Goal: Answer question/provide support: Share knowledge or assist other users

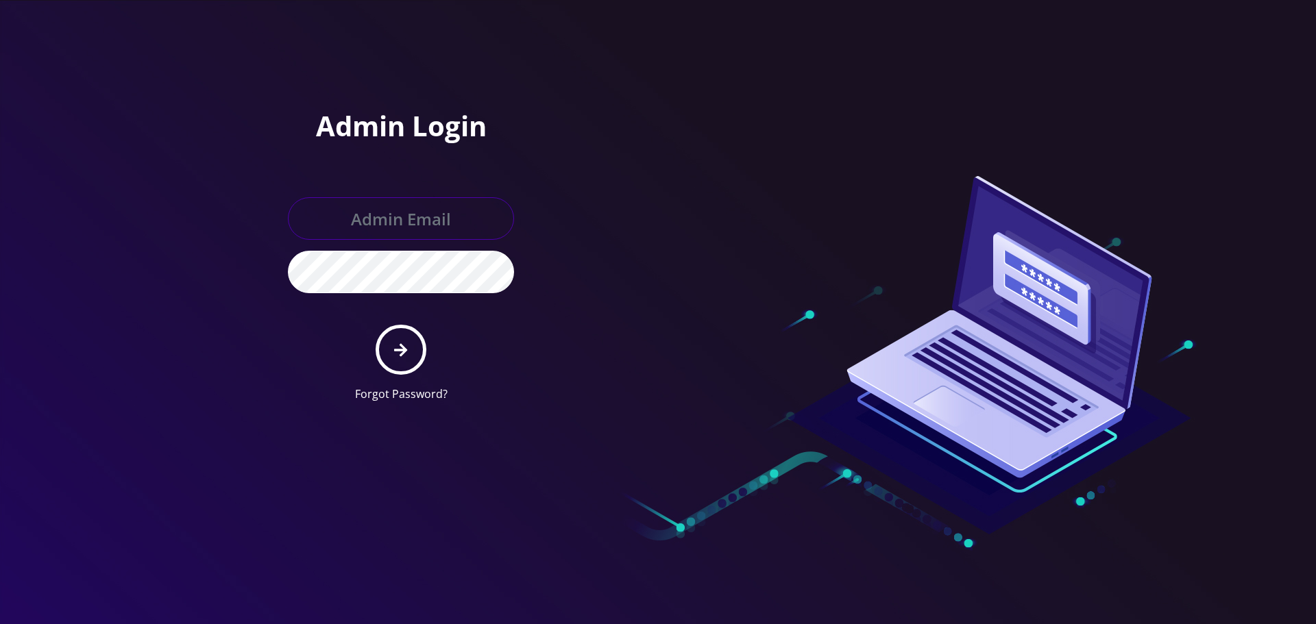
type input "[EMAIL_ADDRESS][DOMAIN_NAME]"
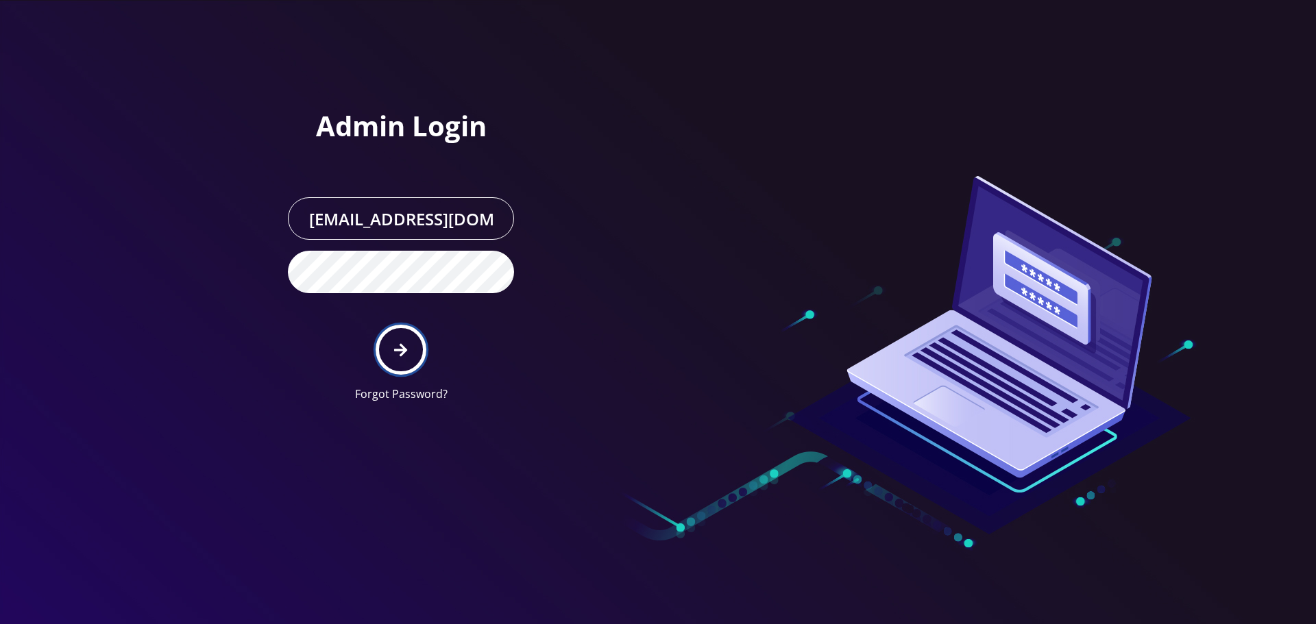
click at [396, 335] on button "submit" at bounding box center [401, 350] width 50 height 50
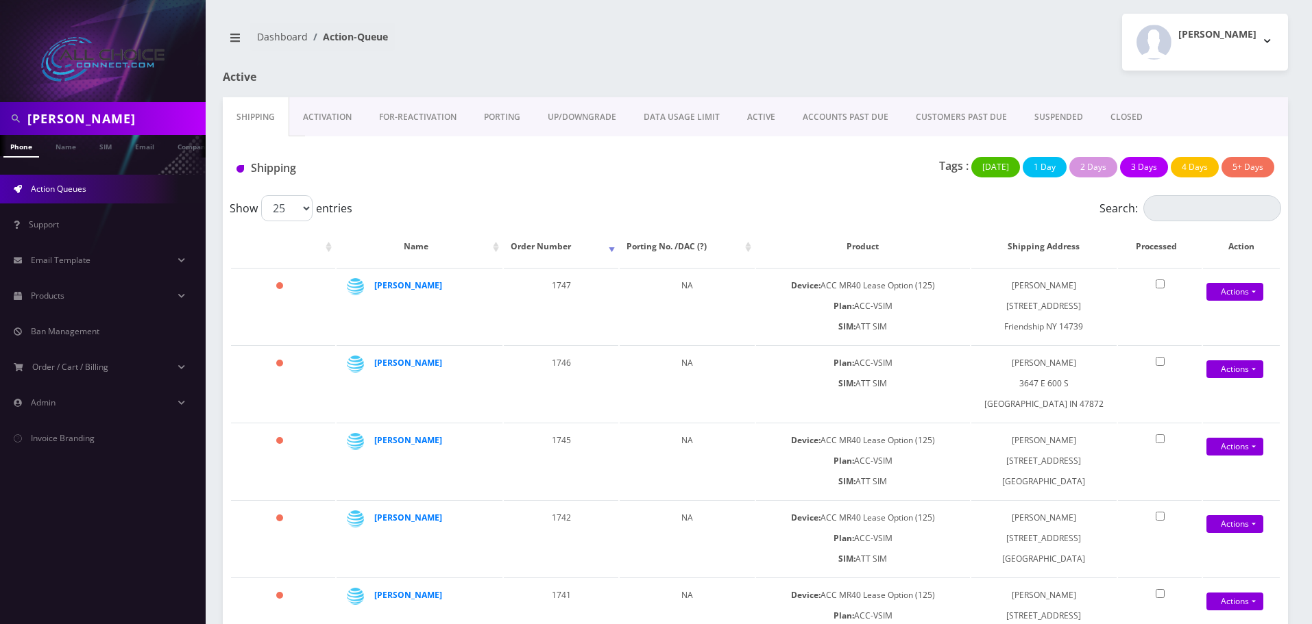
click at [93, 121] on input "brandon" at bounding box center [114, 119] width 175 height 26
type input "[PERSON_NAME]"
drag, startPoint x: 65, startPoint y: 148, endPoint x: 79, endPoint y: 159, distance: 17.6
click at [64, 148] on link "Name" at bounding box center [66, 145] width 34 height 21
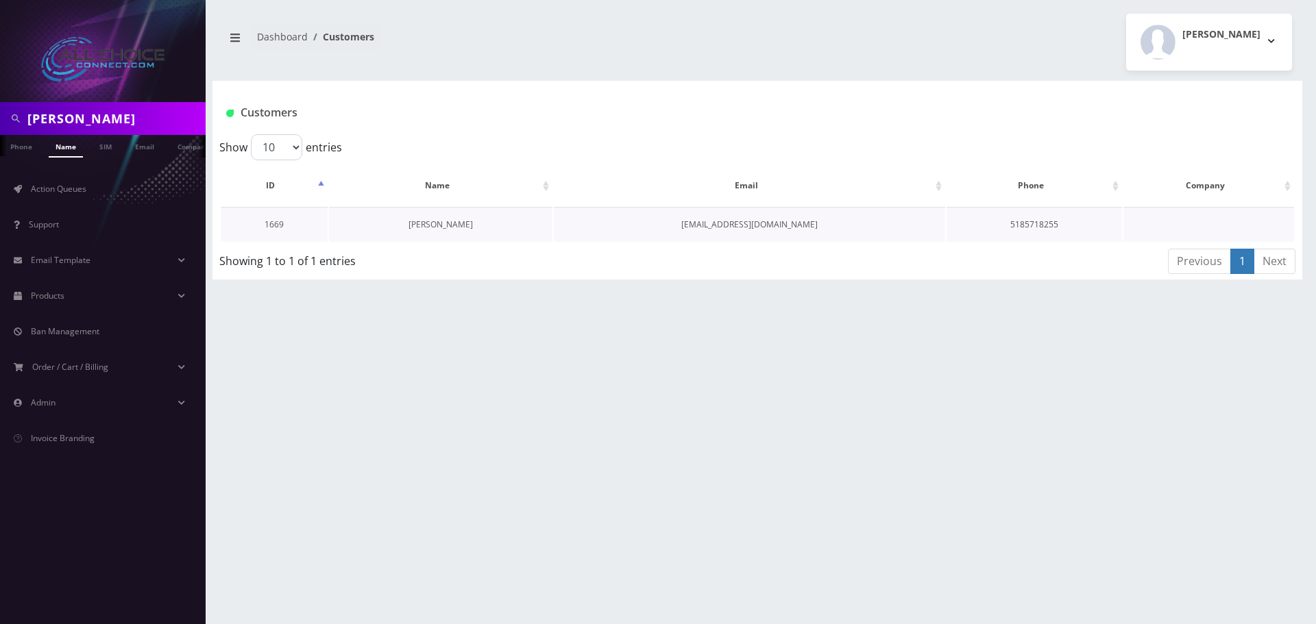
click at [422, 230] on link "Andy Hallenbeck" at bounding box center [441, 225] width 64 height 12
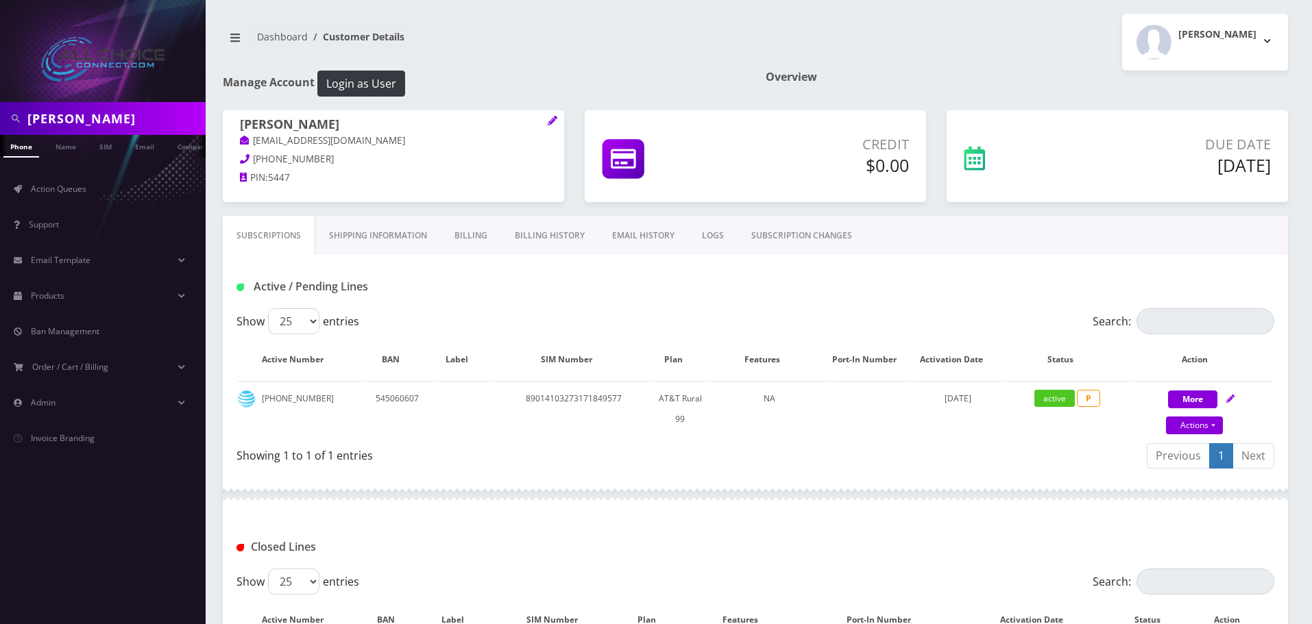
click at [482, 229] on link "Billing" at bounding box center [471, 236] width 60 height 40
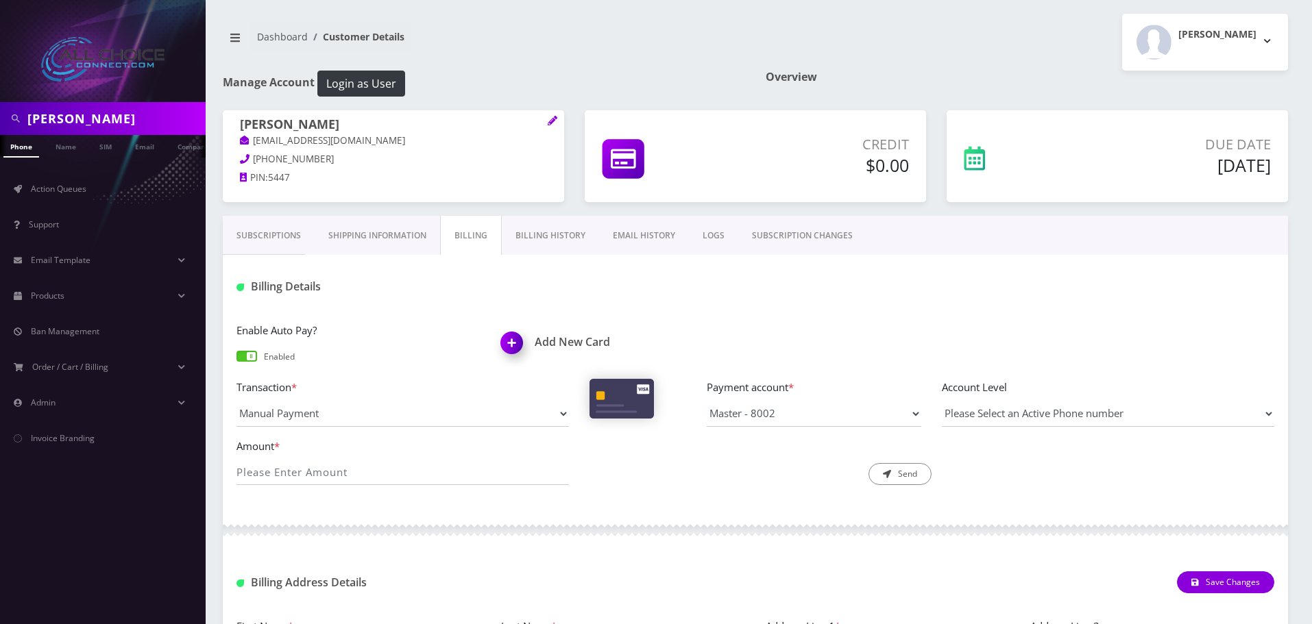
click at [533, 226] on link "Billing History" at bounding box center [550, 236] width 97 height 40
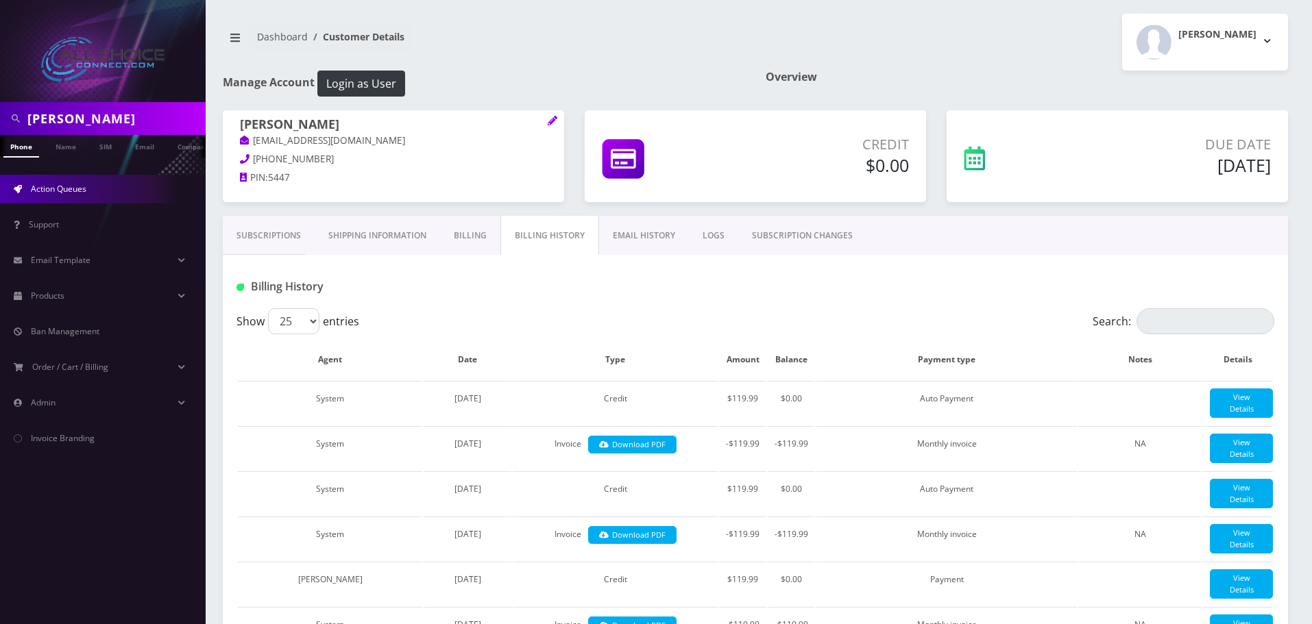
scroll to position [0, 7]
drag, startPoint x: 261, startPoint y: 227, endPoint x: 256, endPoint y: 250, distance: 23.9
click at [261, 226] on link "Subscriptions" at bounding box center [269, 236] width 92 height 40
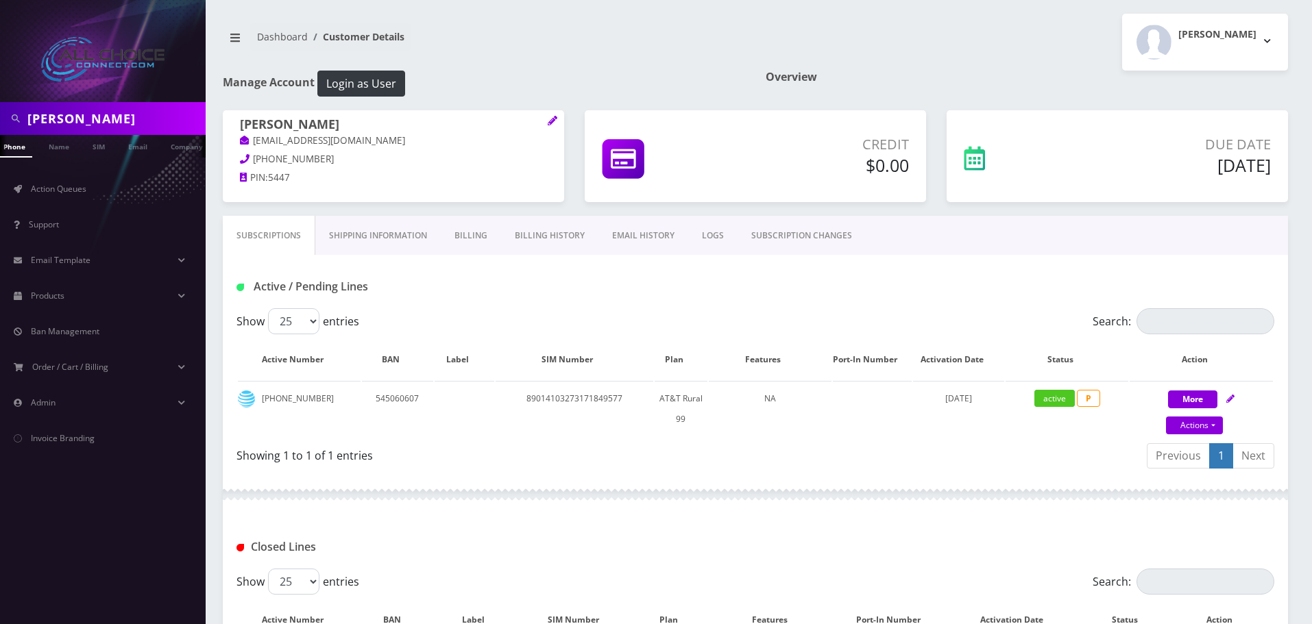
click at [66, 117] on input "[PERSON_NAME]" at bounding box center [114, 119] width 175 height 26
click at [549, 240] on link "Billing History" at bounding box center [549, 236] width 97 height 40
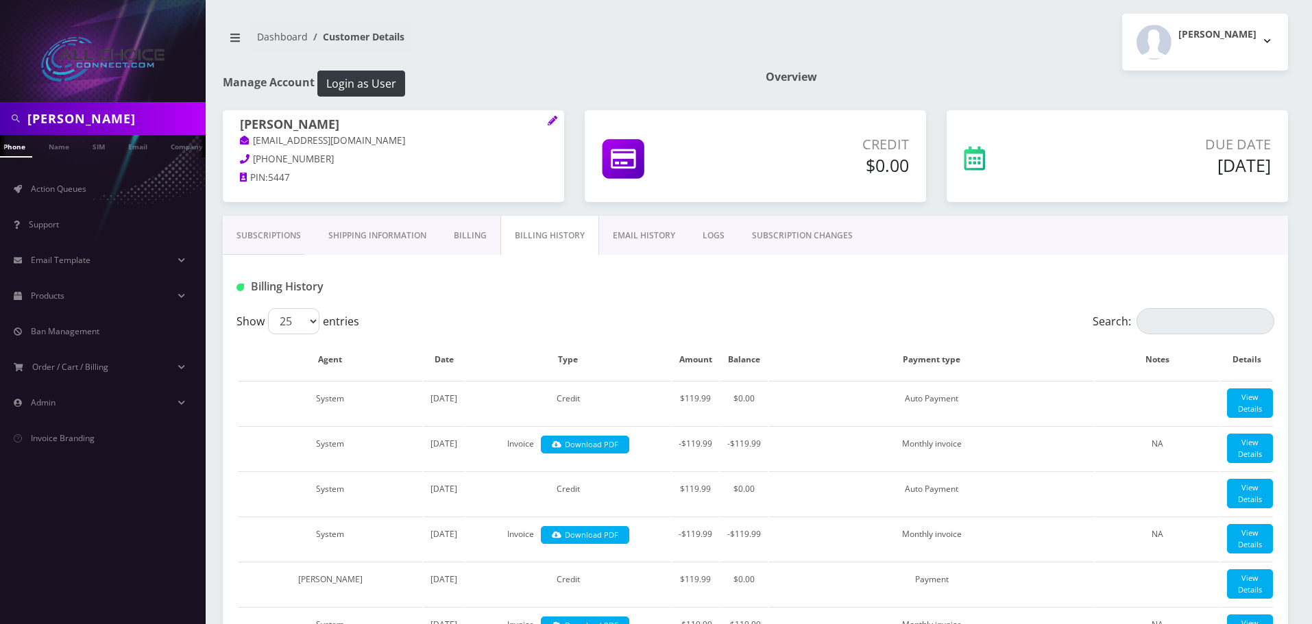
click at [469, 234] on link "Billing" at bounding box center [470, 236] width 60 height 40
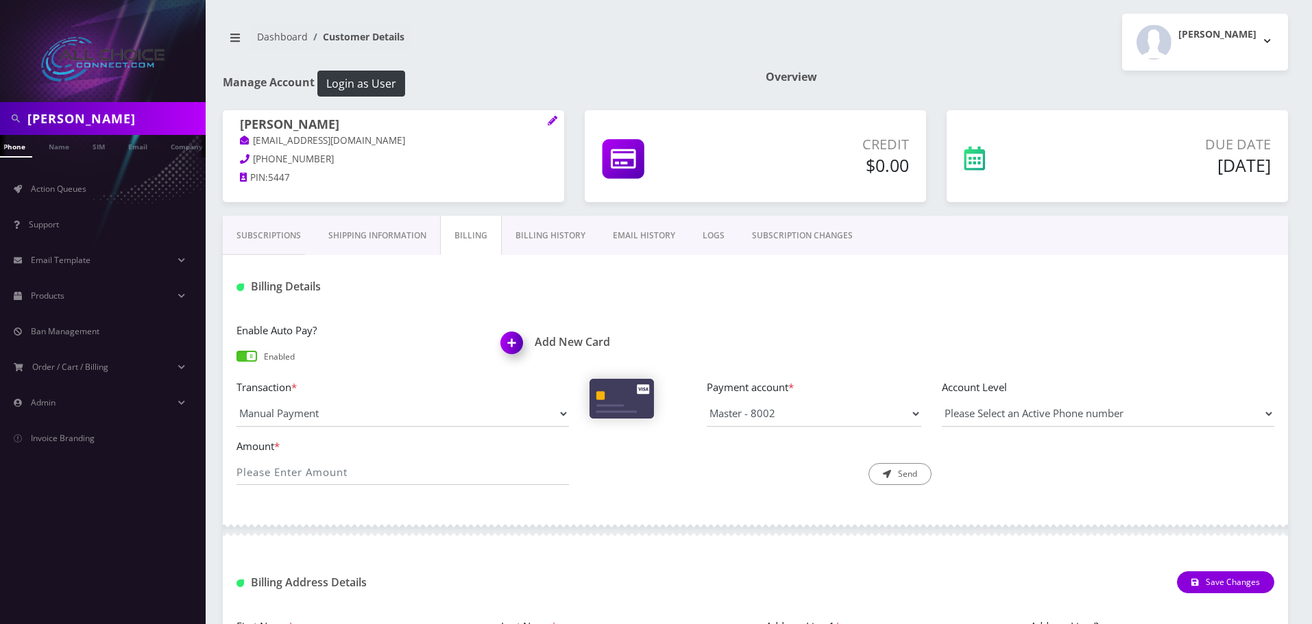
click at [90, 107] on input "[PERSON_NAME]" at bounding box center [114, 119] width 175 height 26
type input "[PERSON_NAME]"
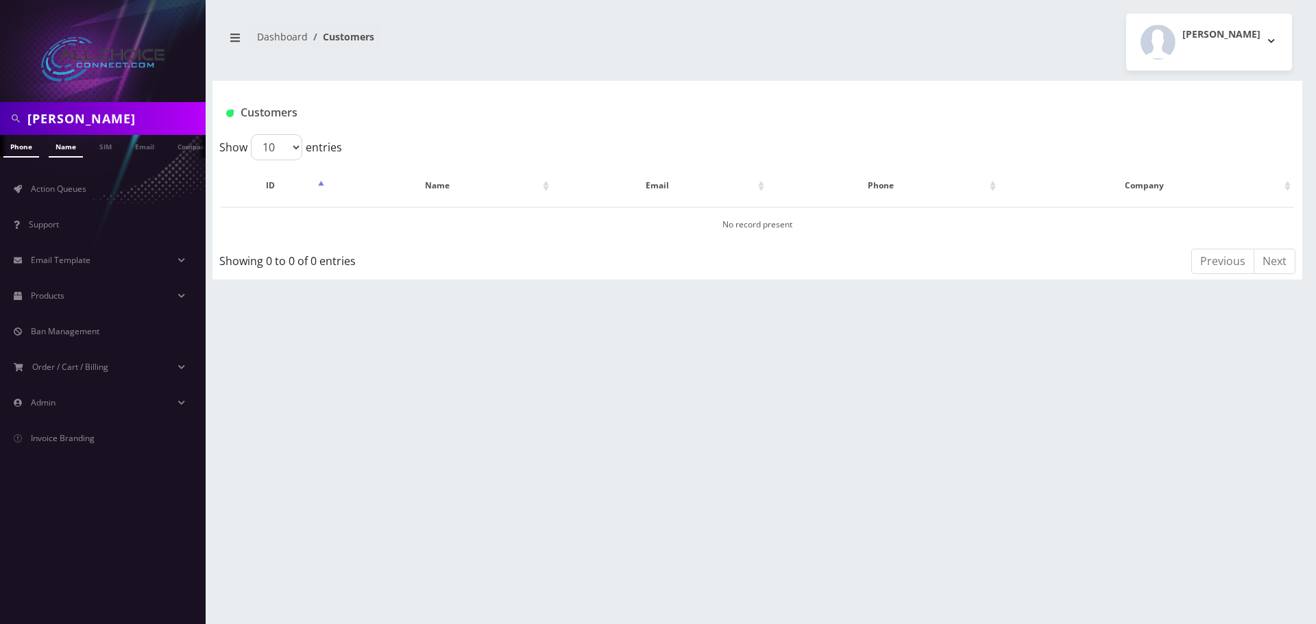
click at [75, 147] on link "Name" at bounding box center [66, 146] width 34 height 23
click at [448, 226] on link "Andy Hallenbeck" at bounding box center [441, 225] width 64 height 12
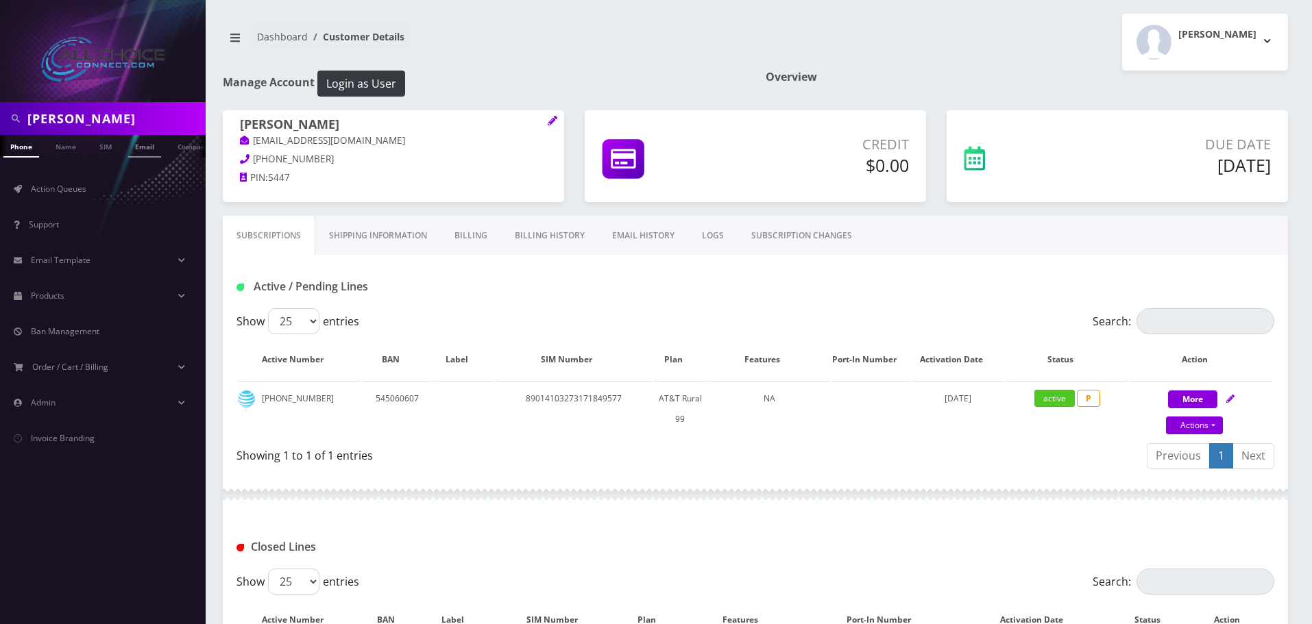
scroll to position [0, 7]
click at [69, 146] on link "Name" at bounding box center [59, 146] width 34 height 23
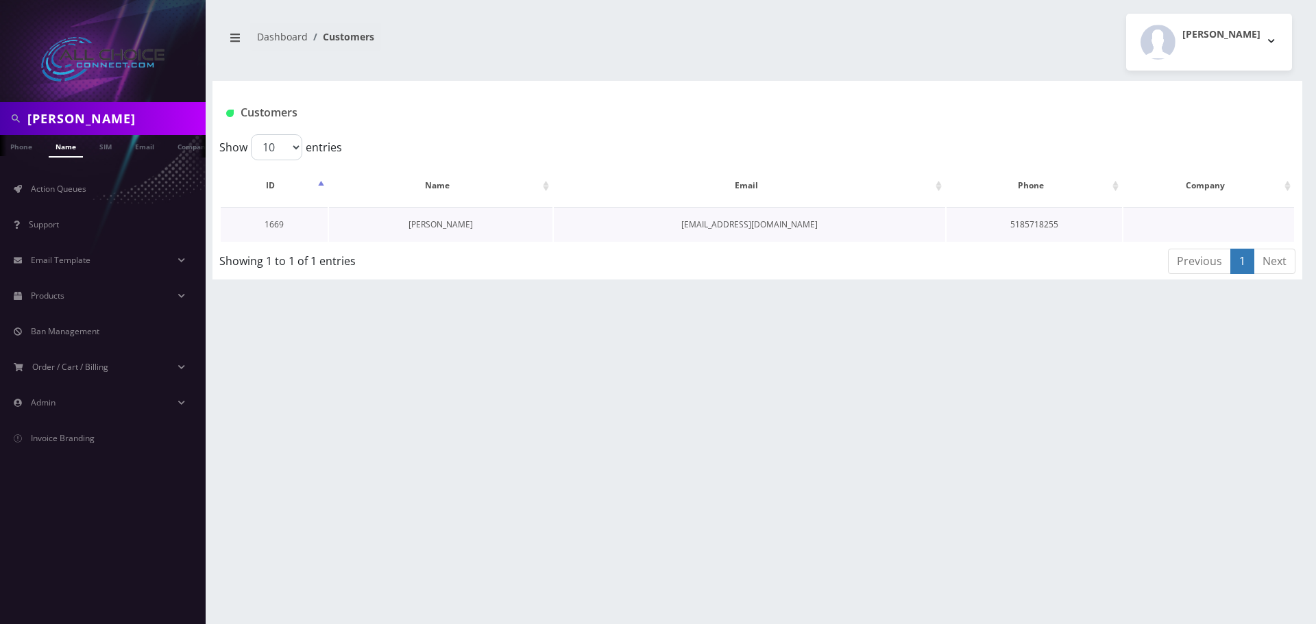
click at [439, 227] on link "[PERSON_NAME]" at bounding box center [441, 225] width 64 height 12
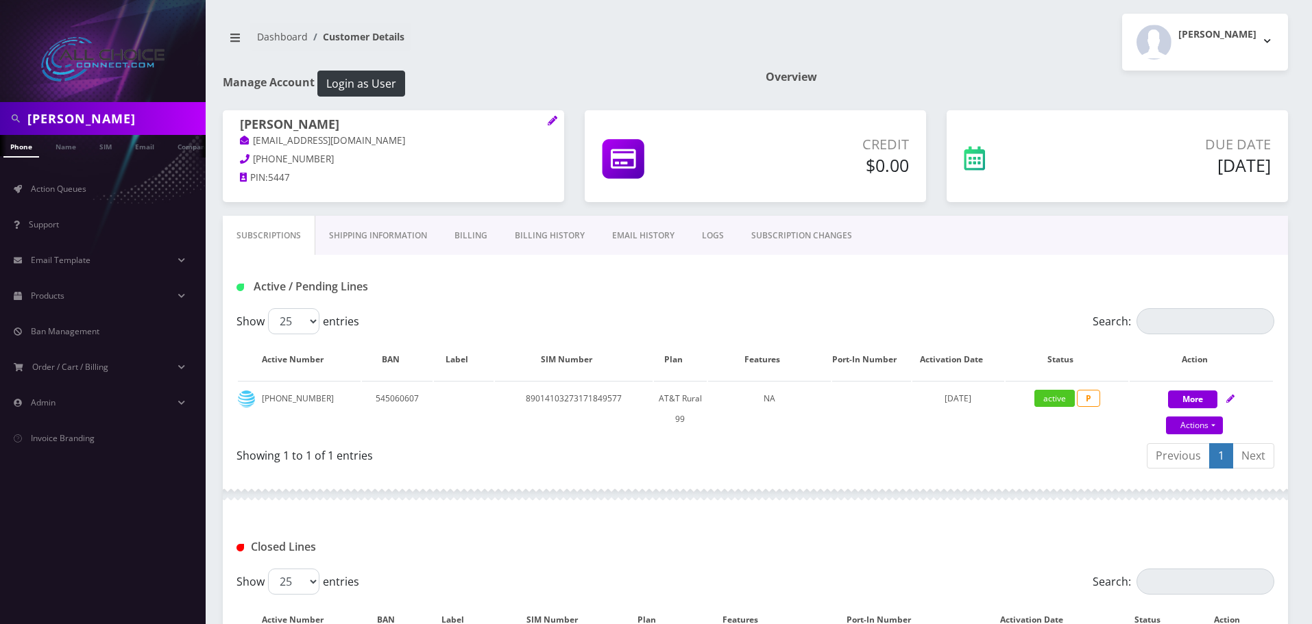
click at [535, 238] on link "Billing History" at bounding box center [549, 236] width 97 height 40
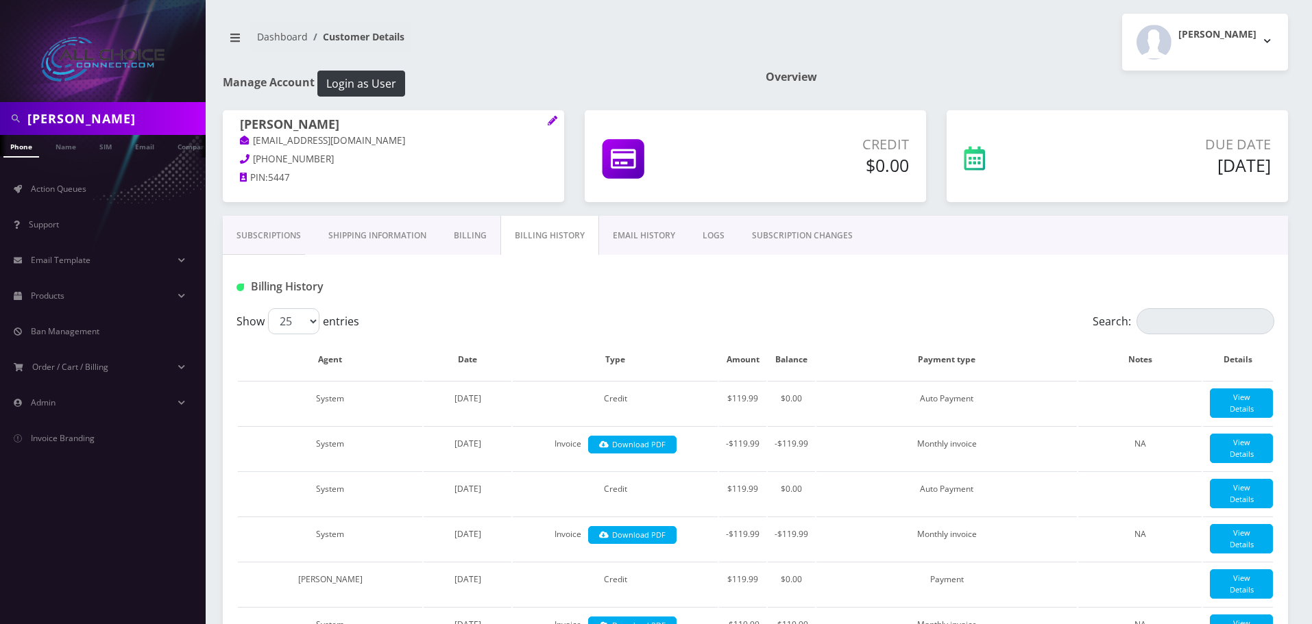
click at [477, 236] on link "Billing" at bounding box center [470, 236] width 60 height 40
